Goal: Transaction & Acquisition: Purchase product/service

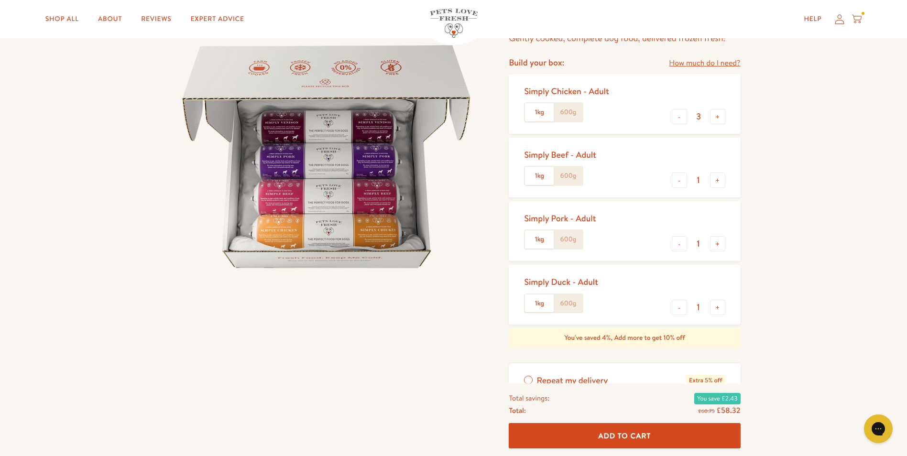
scroll to position [96, 0]
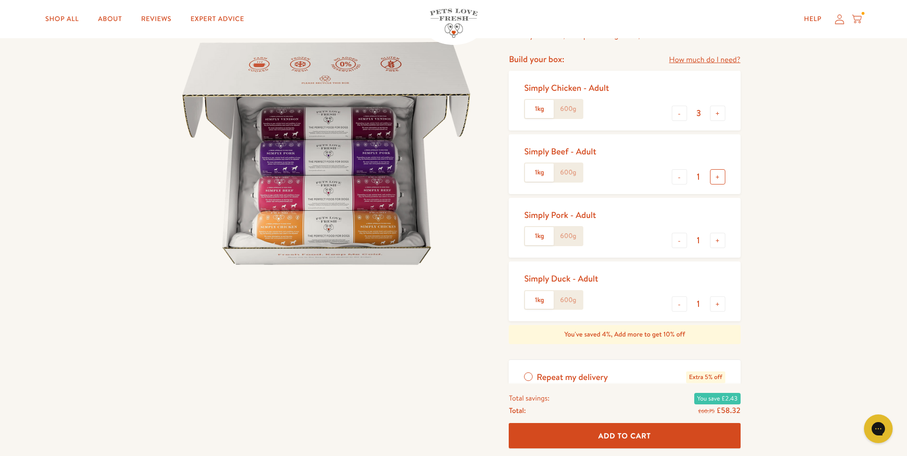
click at [718, 179] on button "+" at bounding box center [717, 176] width 15 height 15
type input "4"
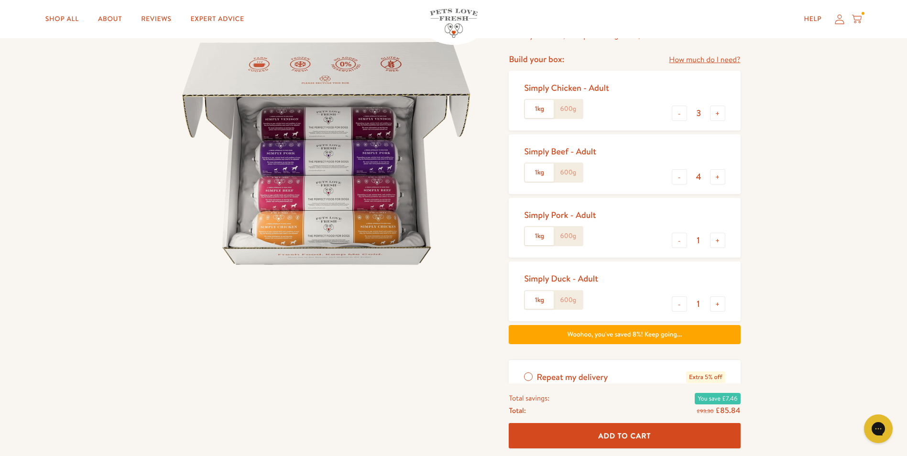
click at [571, 108] on div "Simply Chicken - Adult 1kg 600g" at bounding box center [570, 100] width 92 height 44
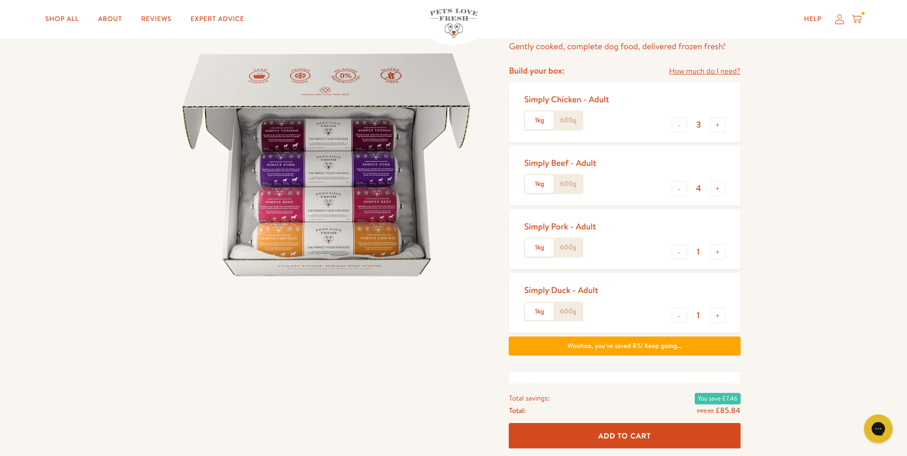
click at [573, 153] on div "Simply Chicken - Adult 1kg 600g - 3 + Simply Beef - Adult 1kg 600g - 4 + Simply…" at bounding box center [623, 207] width 231 height 251
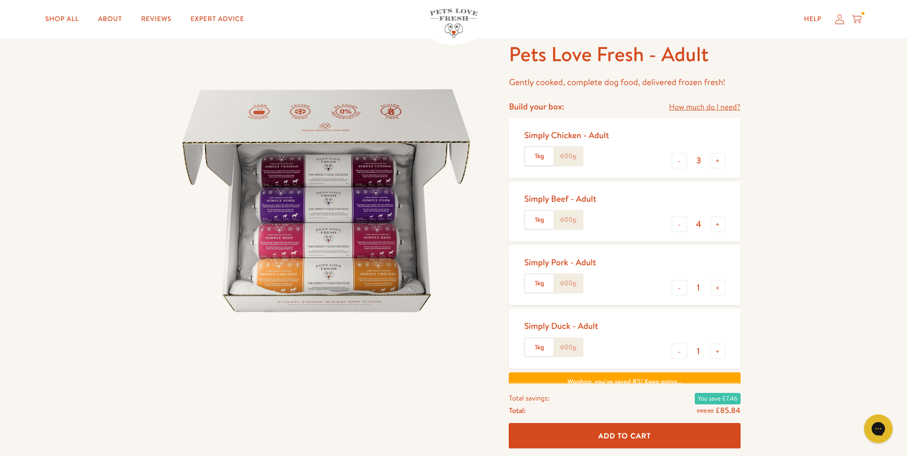
scroll to position [48, 0]
click at [570, 158] on label "600g" at bounding box center [567, 157] width 29 height 18
click at [0, 0] on input "600g" at bounding box center [0, 0] width 0 height 0
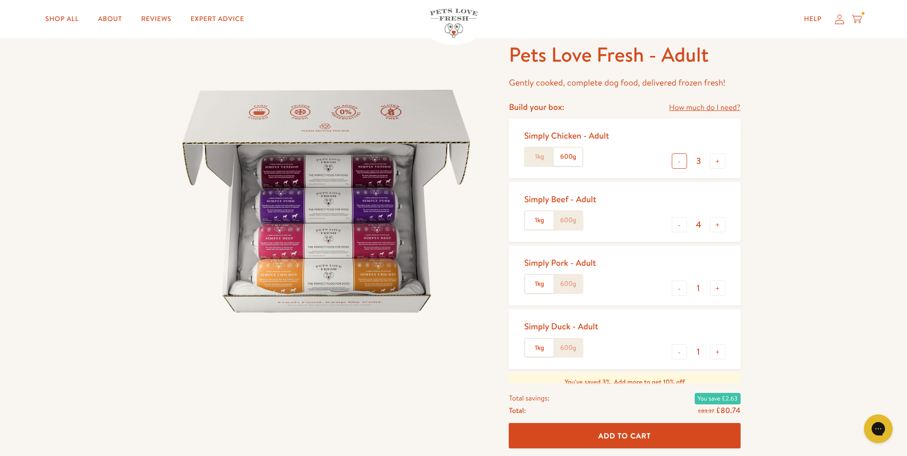
click at [680, 161] on button "-" at bounding box center [678, 160] width 15 height 15
type input "2"
click at [680, 290] on button "-" at bounding box center [678, 288] width 15 height 15
type input "0"
click at [680, 353] on button "-" at bounding box center [678, 351] width 15 height 15
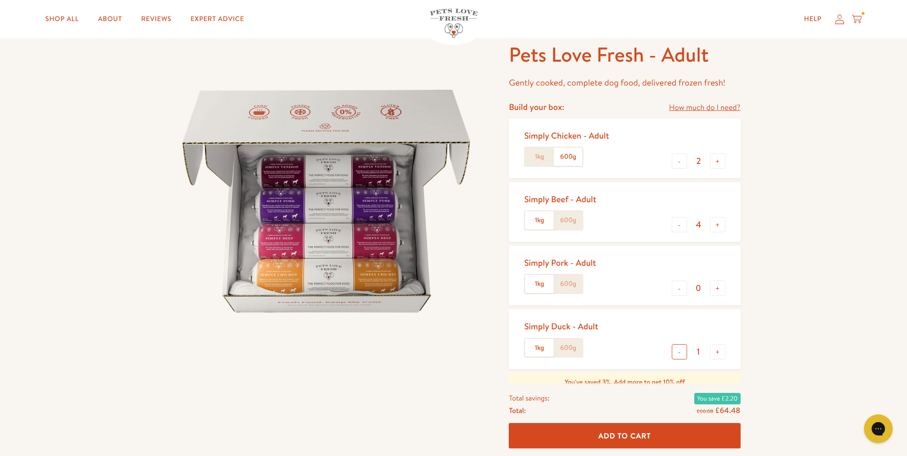
type input "0"
click at [715, 161] on button "+" at bounding box center [717, 160] width 15 height 15
type input "3"
click at [534, 151] on label "1kg" at bounding box center [539, 157] width 29 height 18
click at [0, 0] on input "1kg" at bounding box center [0, 0] width 0 height 0
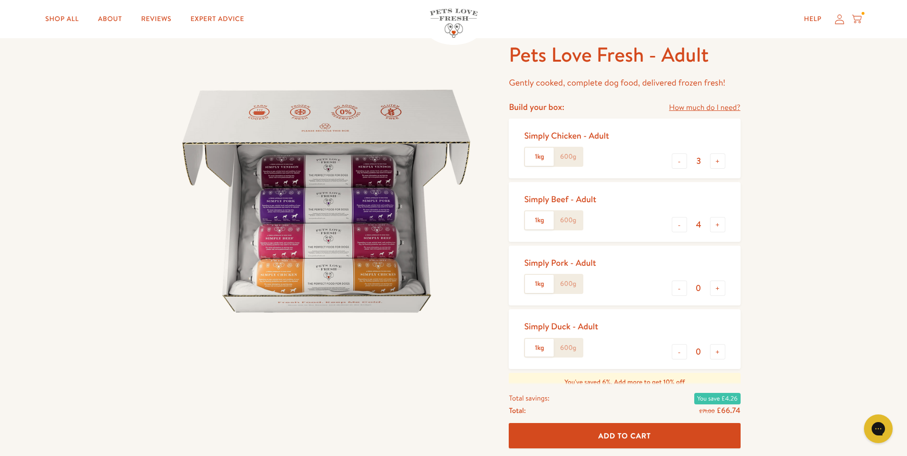
click at [568, 155] on label "600g" at bounding box center [567, 157] width 29 height 18
click at [0, 0] on input "600g" at bounding box center [0, 0] width 0 height 0
click at [681, 226] on button "-" at bounding box center [678, 224] width 15 height 15
click at [563, 220] on label "600g" at bounding box center [567, 220] width 29 height 18
click at [0, 0] on input "600g" at bounding box center [0, 0] width 0 height 0
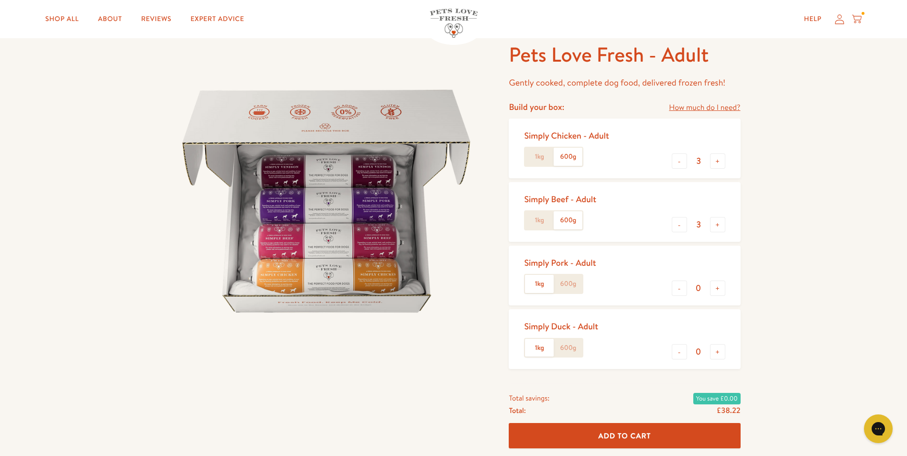
click at [534, 218] on label "1kg" at bounding box center [539, 220] width 29 height 18
click at [0, 0] on input "1kg" at bounding box center [0, 0] width 0 height 0
click at [716, 227] on button "+" at bounding box center [717, 224] width 15 height 15
type input "4"
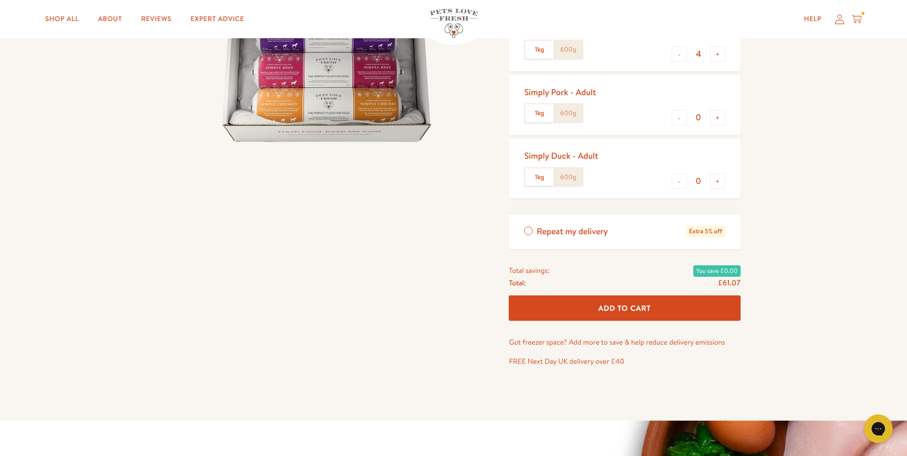
scroll to position [239, 0]
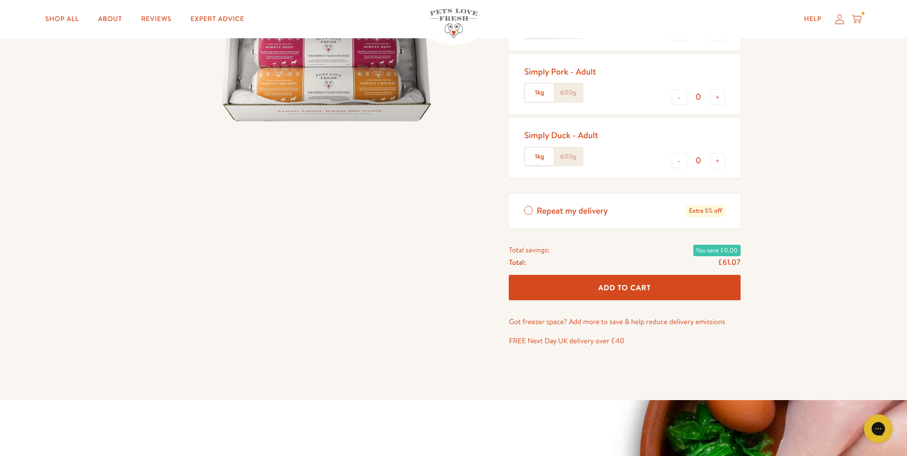
click at [627, 281] on button "Add To Cart" at bounding box center [623, 287] width 231 height 25
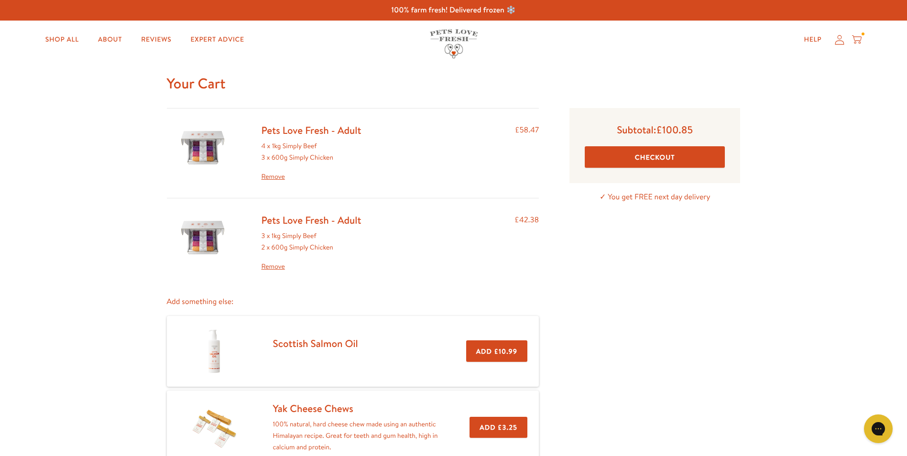
click at [270, 177] on link "Remove" at bounding box center [311, 176] width 100 height 11
